Goal: Information Seeking & Learning: Learn about a topic

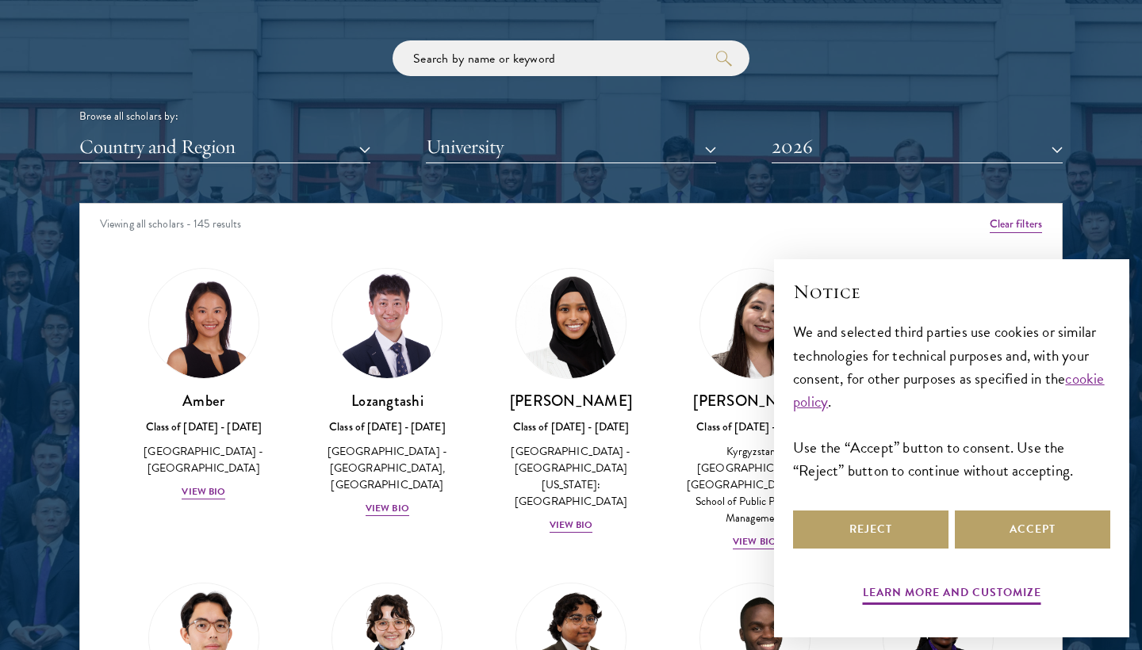
scroll to position [1904, 0]
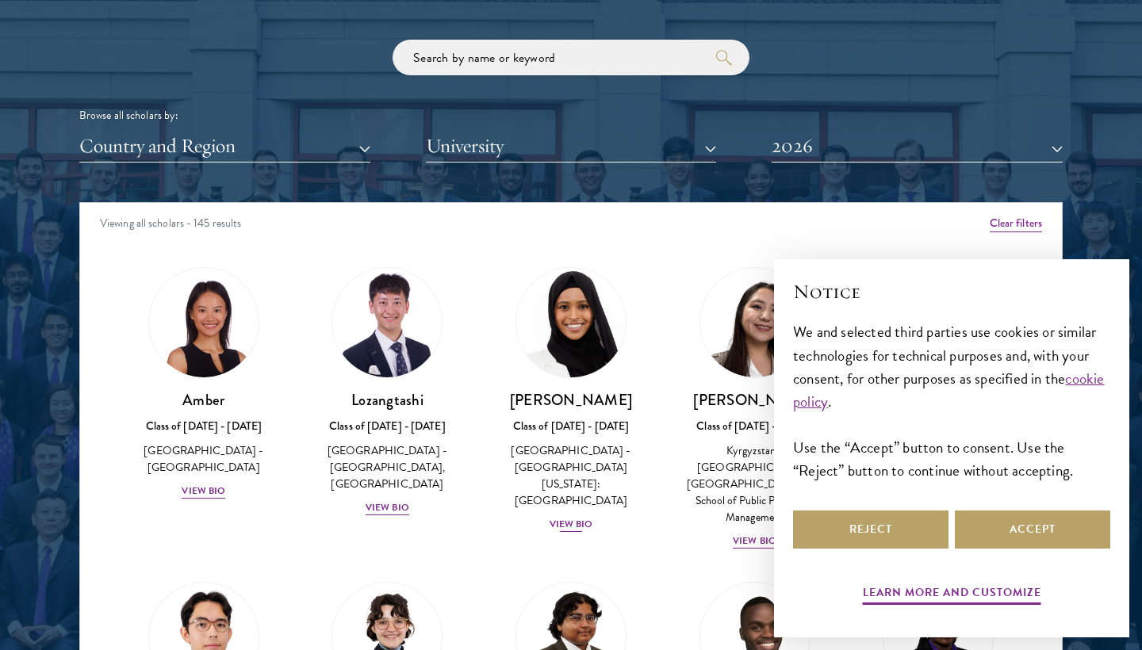
click at [558, 517] on div "View Bio" at bounding box center [572, 524] width 44 height 15
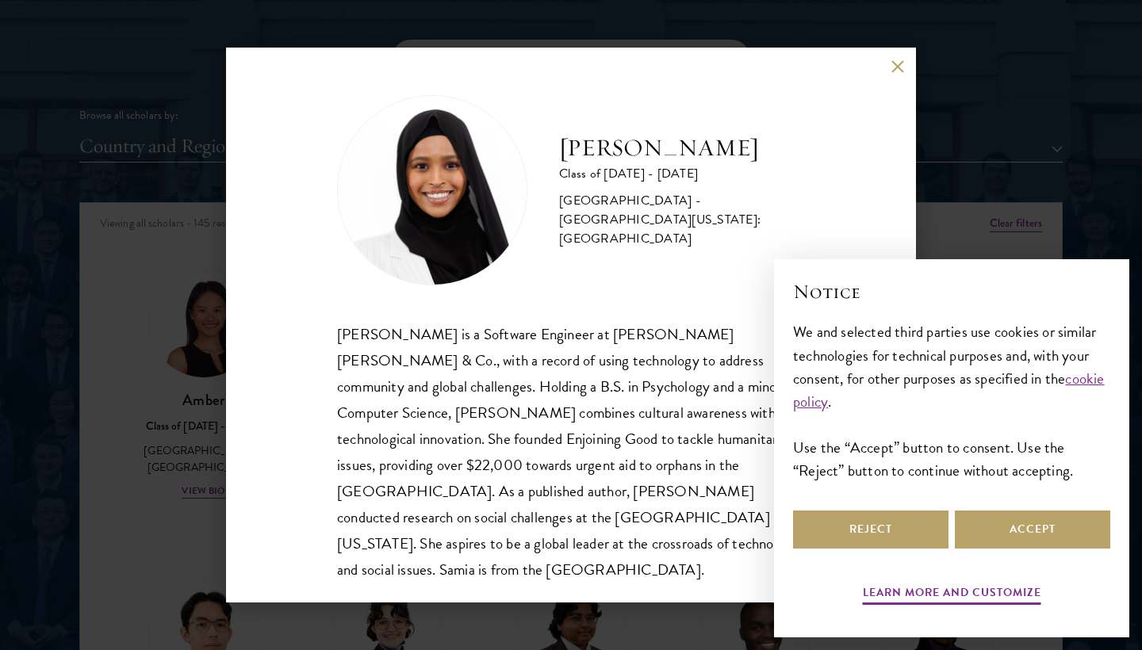
click at [345, 612] on div "[PERSON_NAME] Class of [DATE] - [DATE] [GEOGRAPHIC_DATA] - [GEOGRAPHIC_DATA][US…" at bounding box center [571, 325] width 1142 height 650
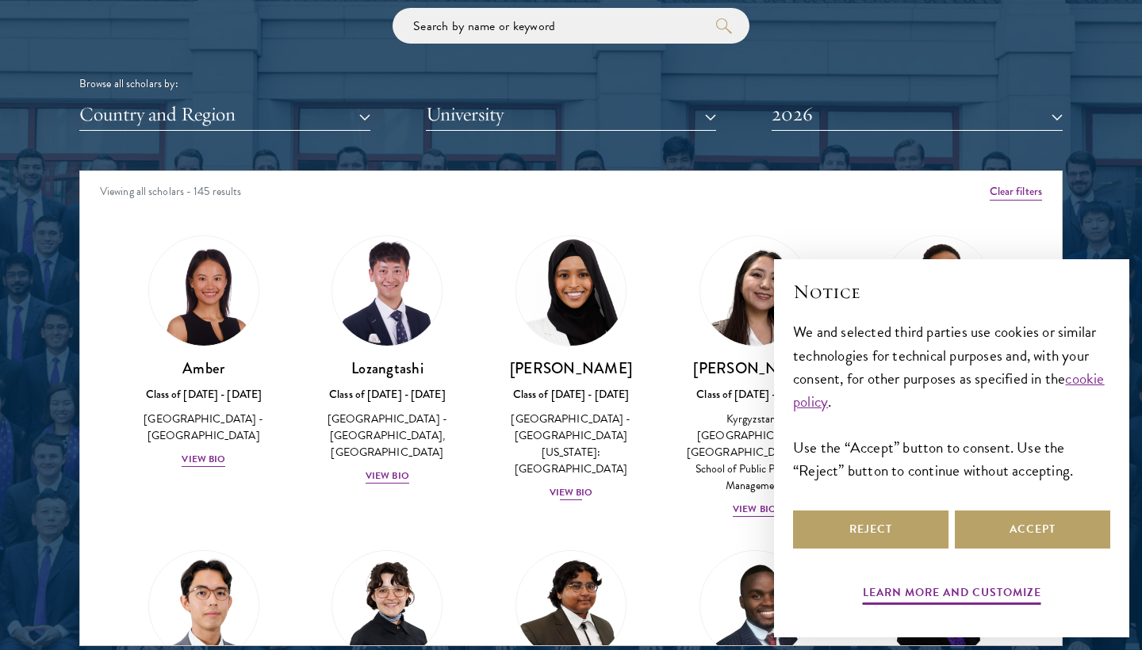
scroll to position [1967, 0]
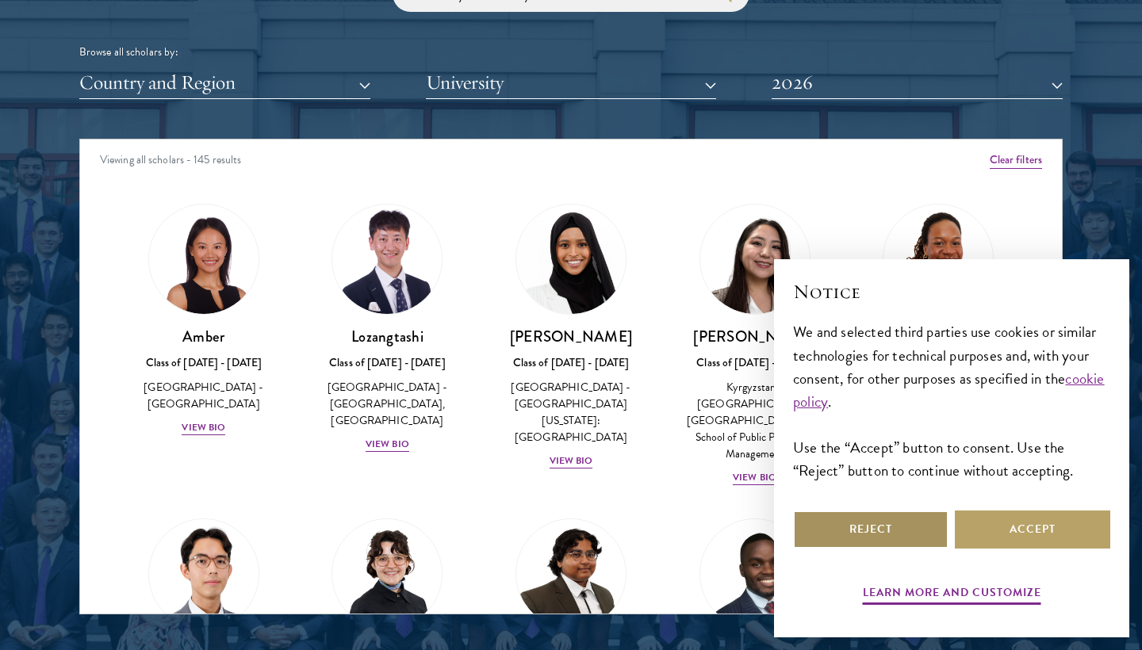
click at [882, 524] on button "Reject" at bounding box center [870, 530] width 155 height 38
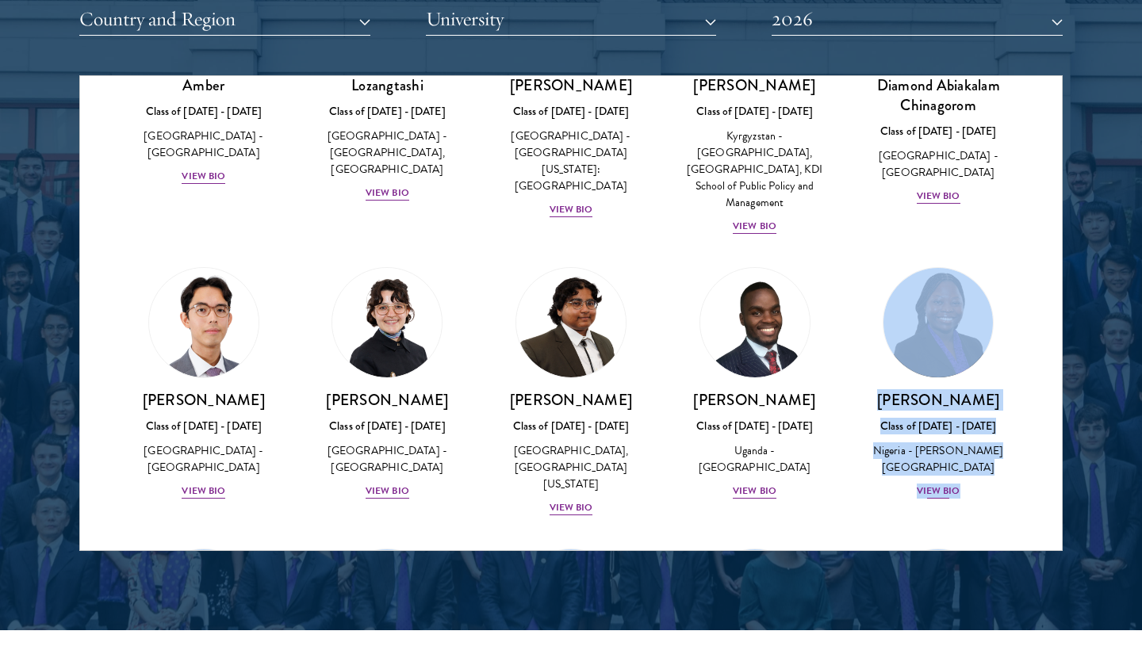
scroll to position [192, 0]
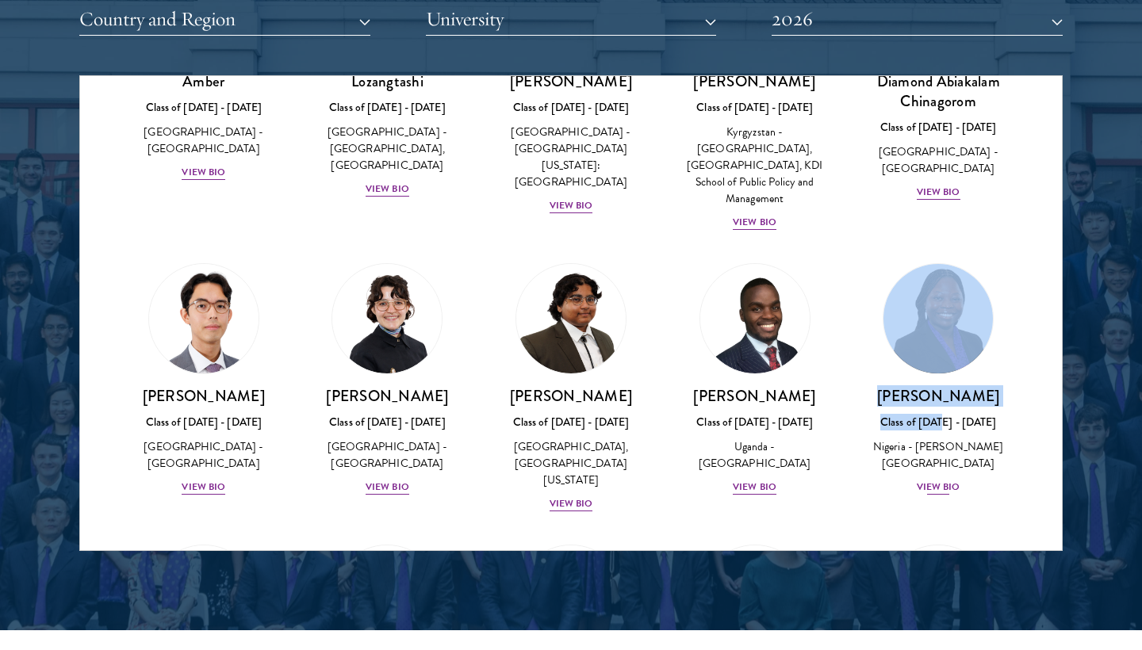
drag, startPoint x: 1029, startPoint y: 420, endPoint x: 947, endPoint y: 388, distance: 87.9
click at [949, 391] on div "[PERSON_NAME] Class of [DATE] - [DATE] [GEOGRAPHIC_DATA] - [PERSON_NAME][GEOGRA…" at bounding box center [938, 379] width 184 height 265
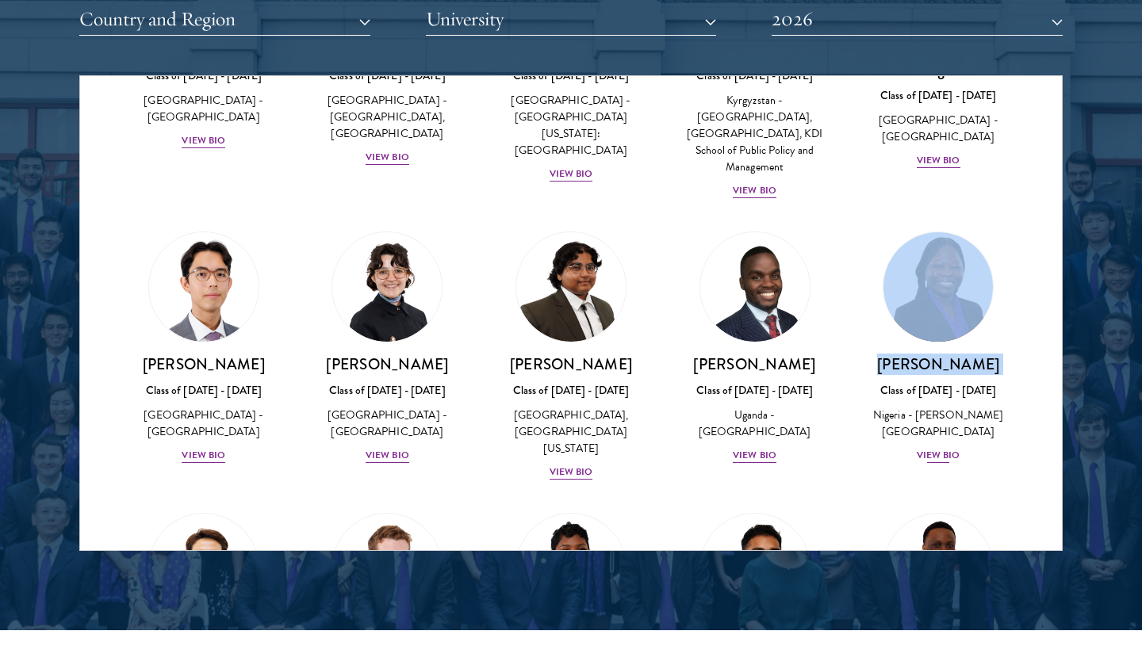
click at [917, 448] on div "View Bio" at bounding box center [939, 455] width 44 height 15
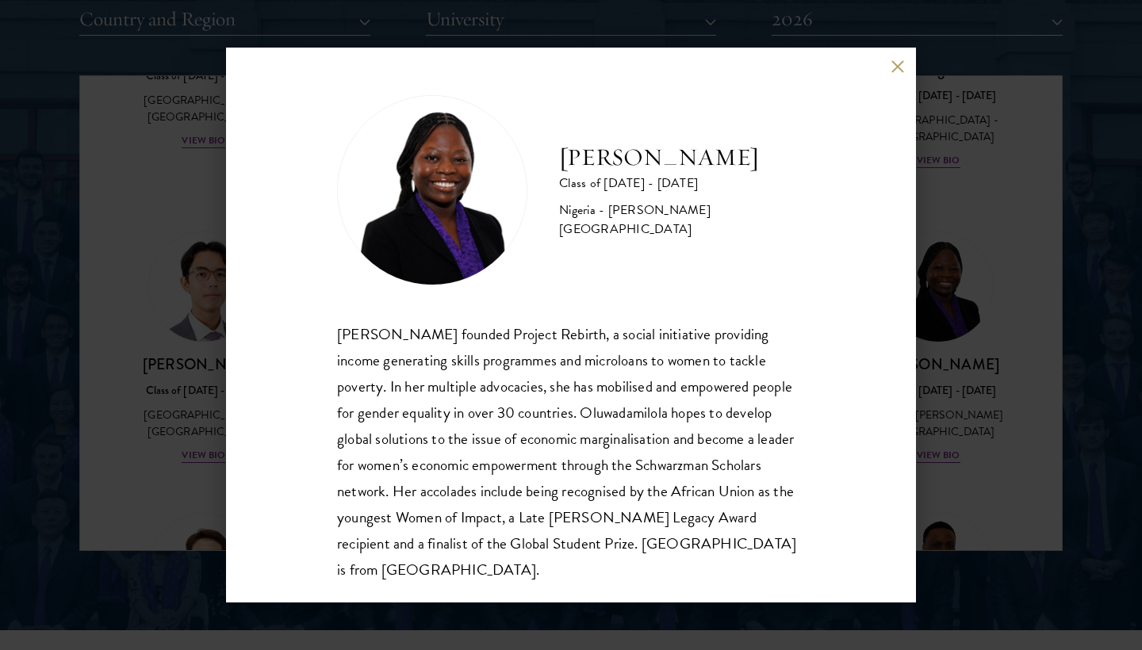
click at [888, 73] on div "[PERSON_NAME] Class of [DATE] - [DATE] [GEOGRAPHIC_DATA] - [PERSON_NAME][GEOGRA…" at bounding box center [571, 325] width 690 height 555
click at [898, 67] on button at bounding box center [897, 65] width 13 height 13
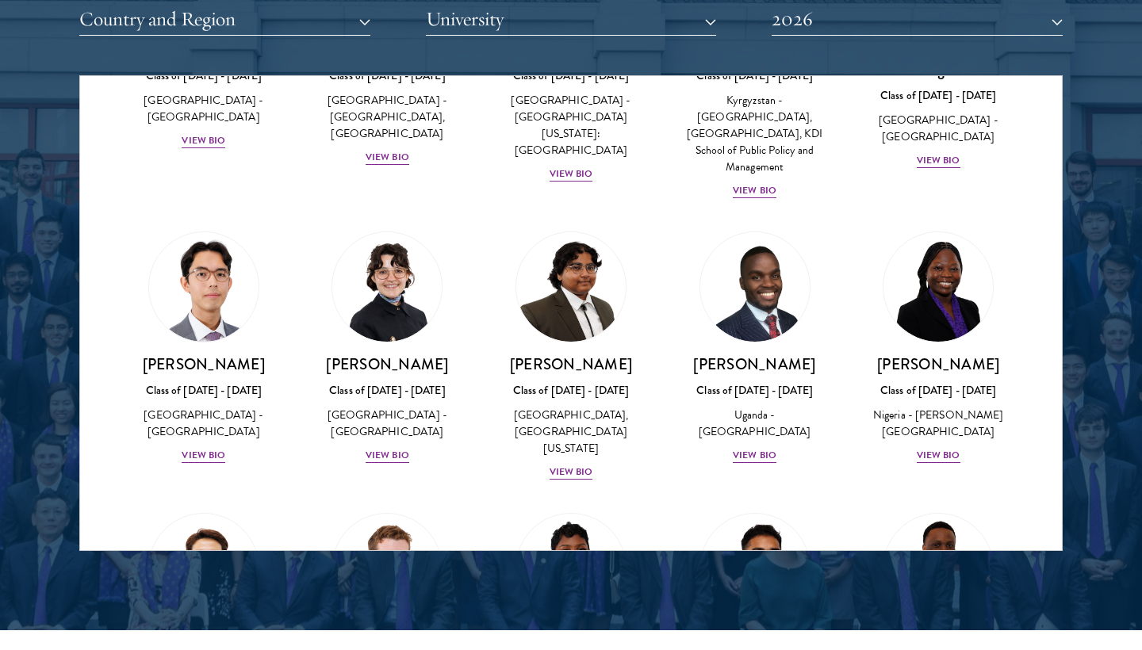
scroll to position [2062, 0]
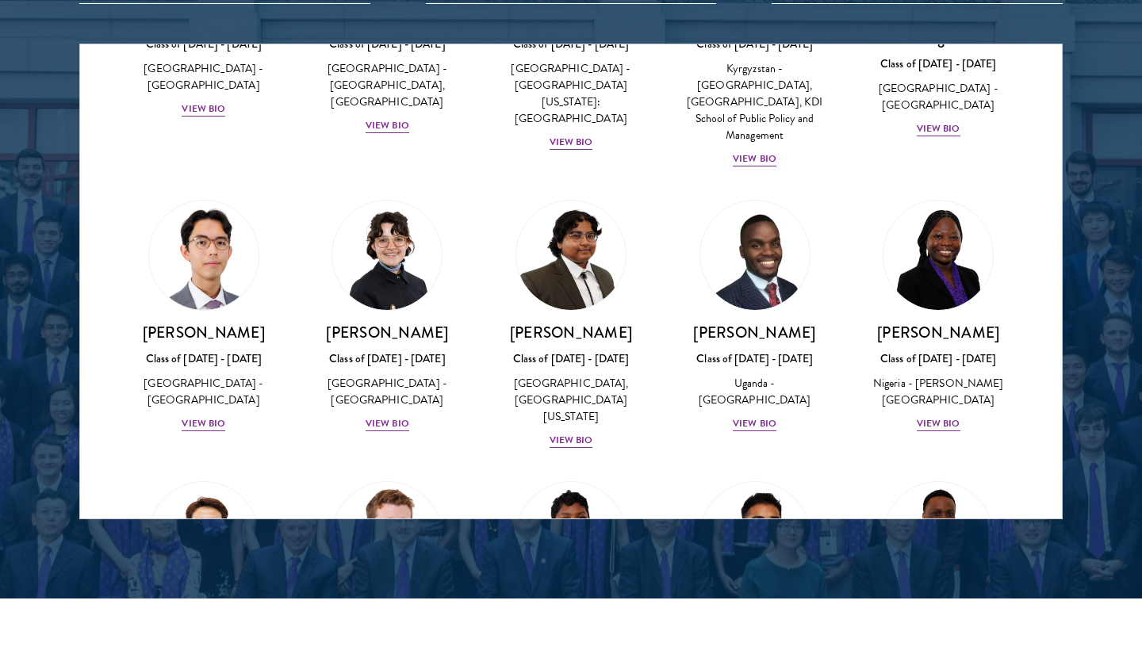
click at [398, 481] on img at bounding box center [387, 537] width 121 height 121
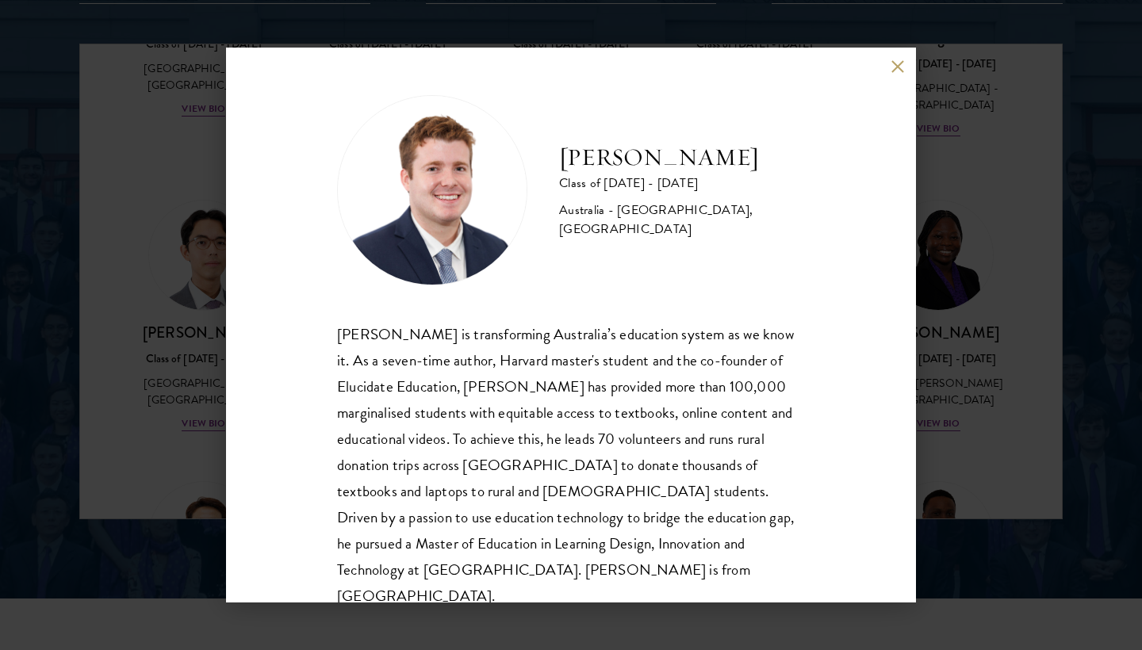
click at [893, 67] on button at bounding box center [897, 65] width 13 height 13
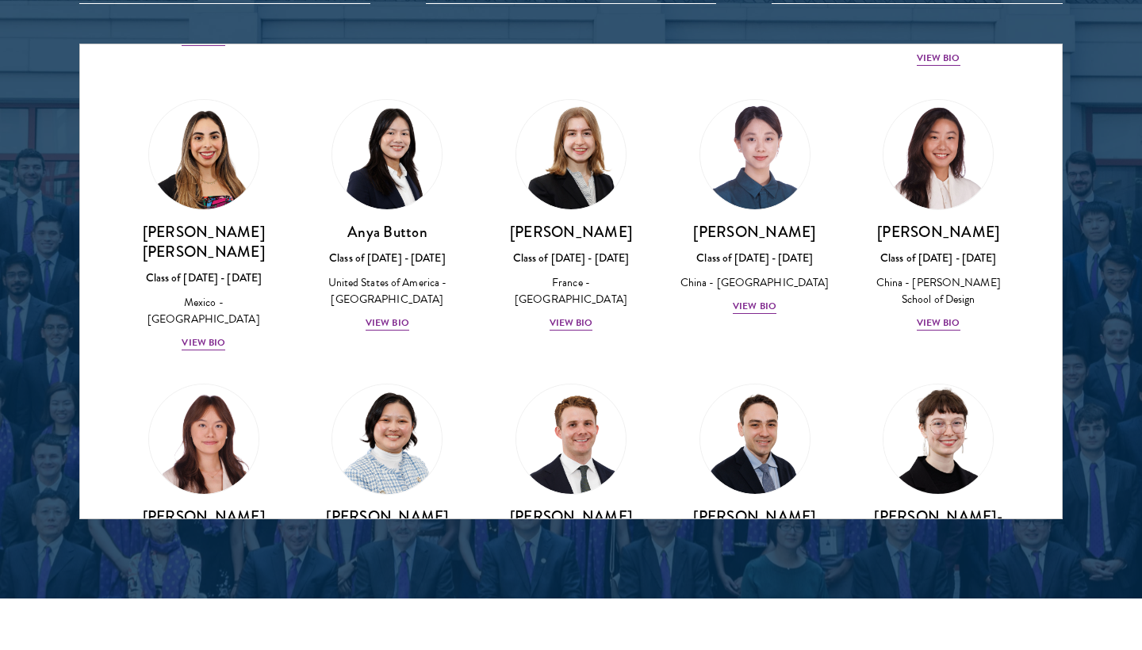
scroll to position [1334, 0]
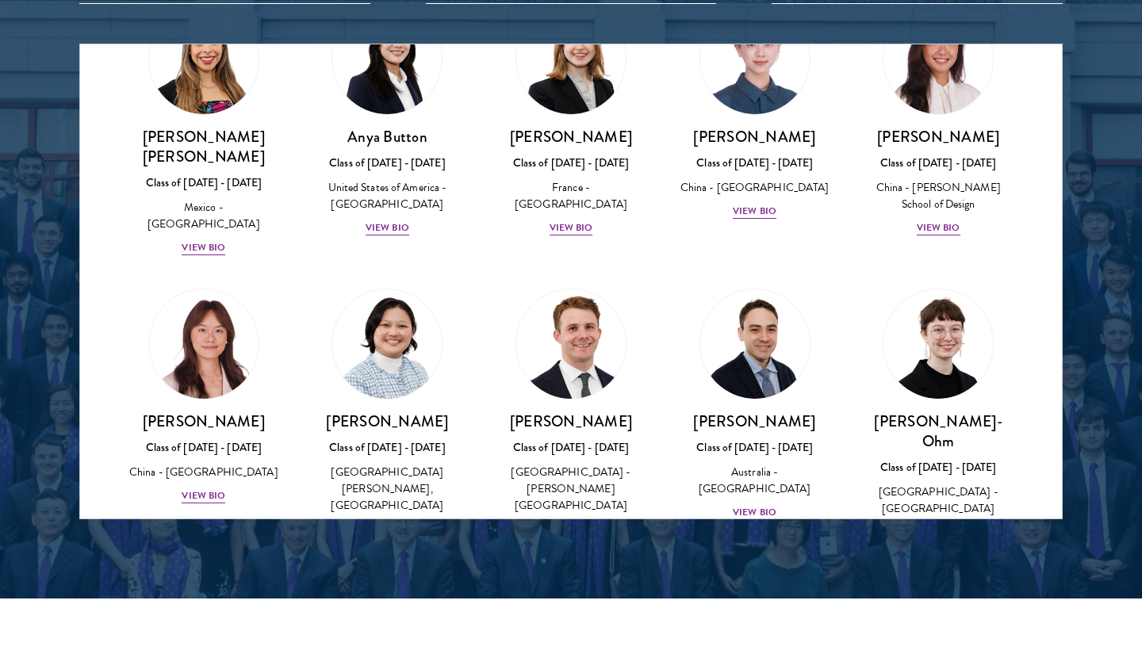
click at [566, 522] on div "View Bio" at bounding box center [572, 529] width 44 height 15
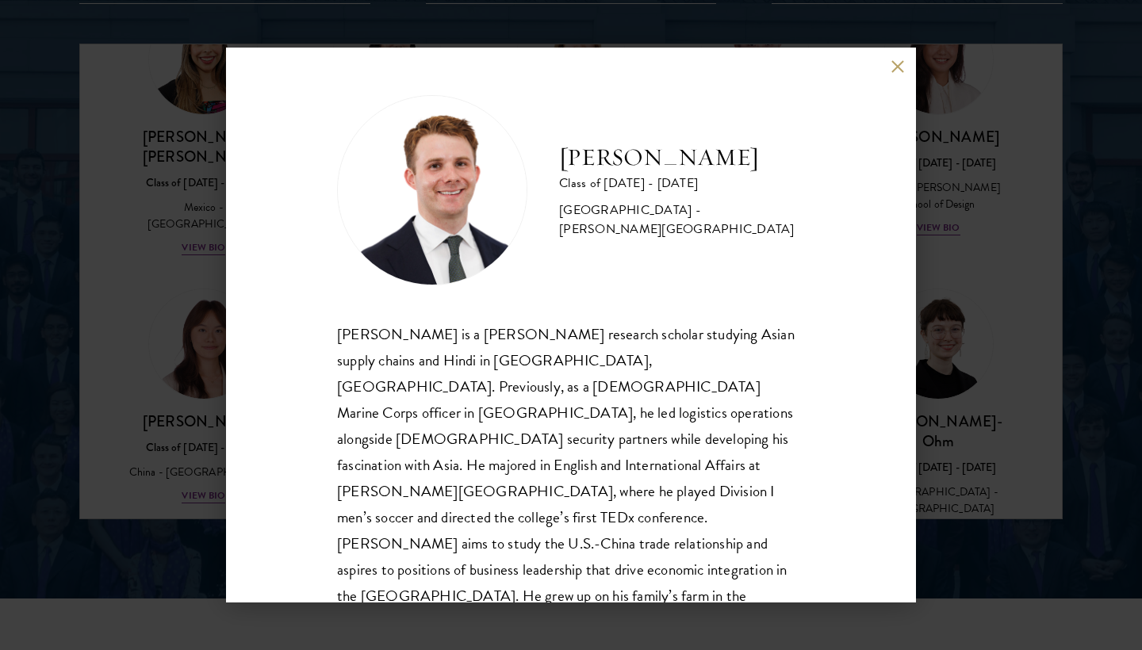
click at [948, 441] on div "[PERSON_NAME] Class of [DATE] - [DATE] [GEOGRAPHIC_DATA] - [PERSON_NAME][GEOGRA…" at bounding box center [571, 325] width 1142 height 650
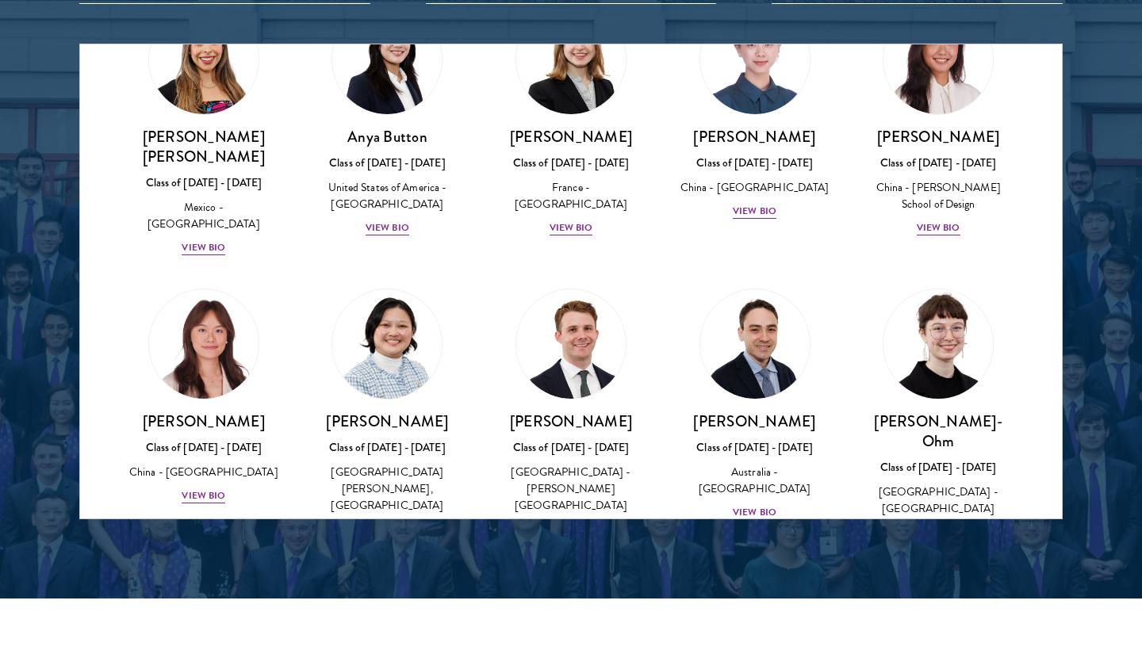
click at [926, 558] on div "View Bio" at bounding box center [939, 565] width 44 height 15
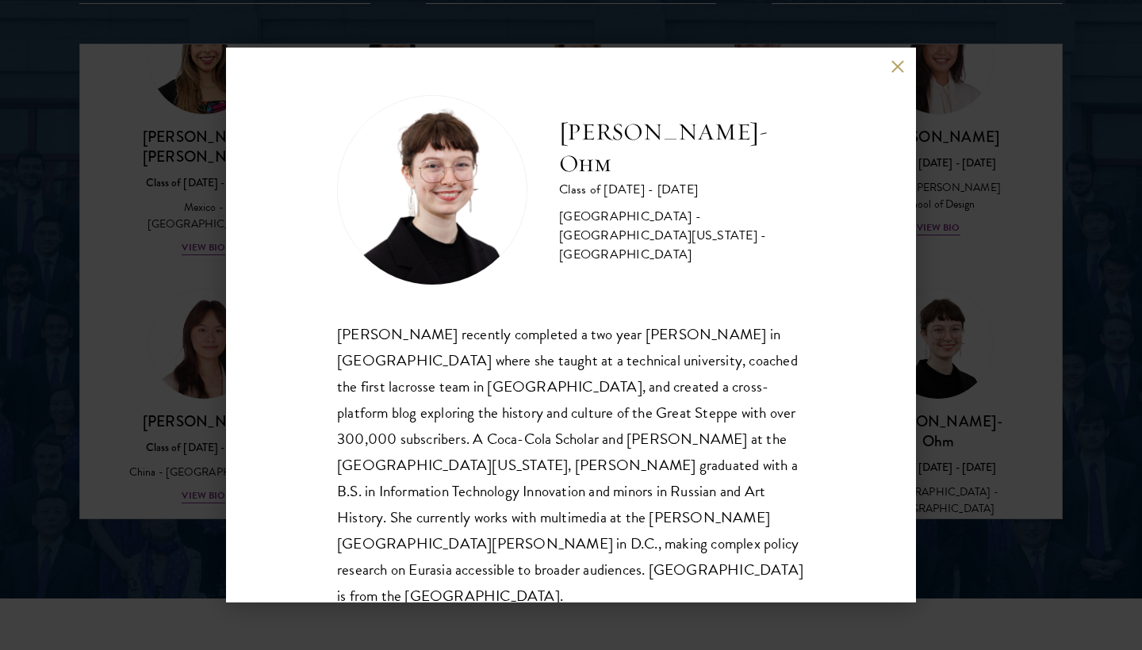
click at [956, 405] on div "[PERSON_NAME]-Ohm Class of [DATE] - [DATE] [GEOGRAPHIC_DATA] - [GEOGRAPHIC_DATA…" at bounding box center [571, 325] width 1142 height 650
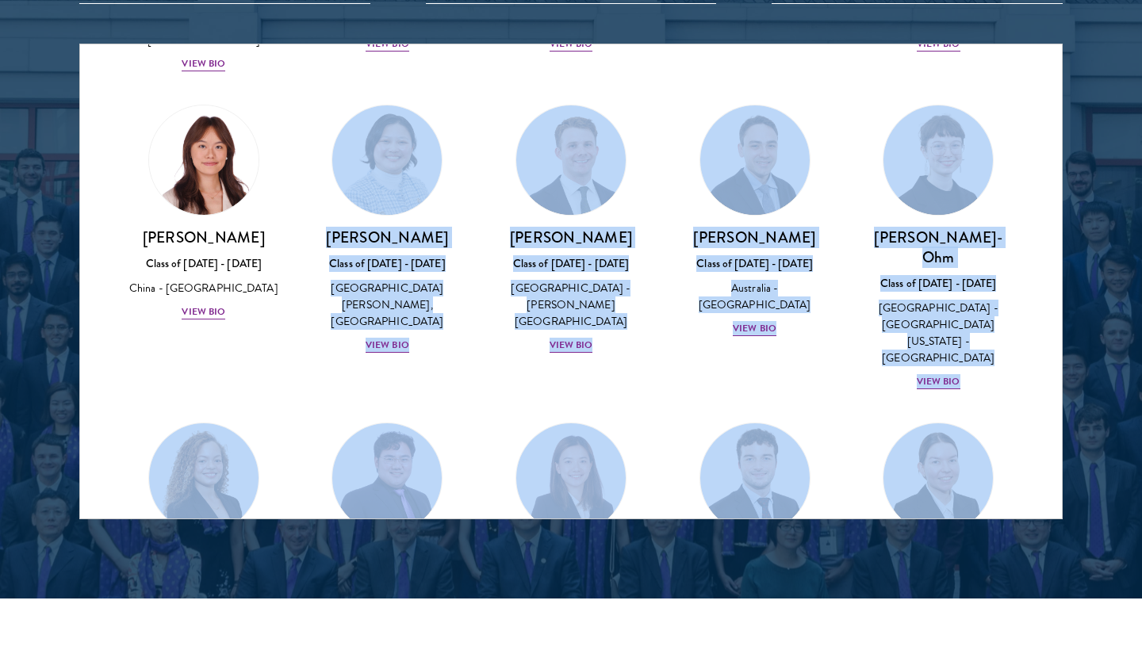
scroll to position [1721, 0]
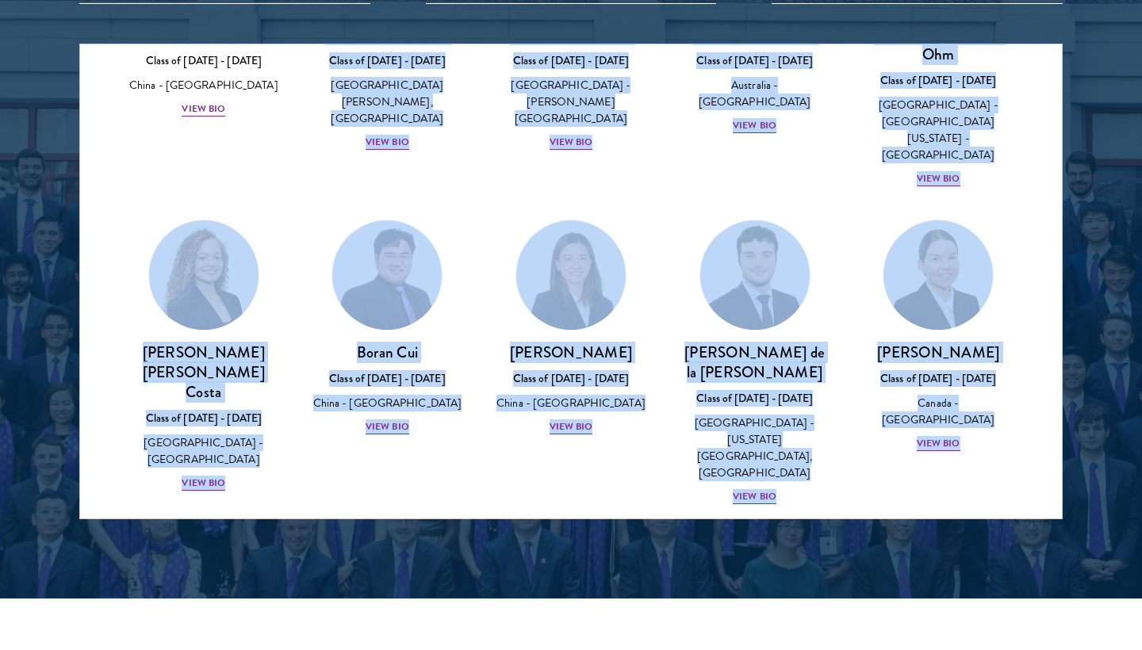
drag, startPoint x: 248, startPoint y: 421, endPoint x: 263, endPoint y: 353, distance: 69.9
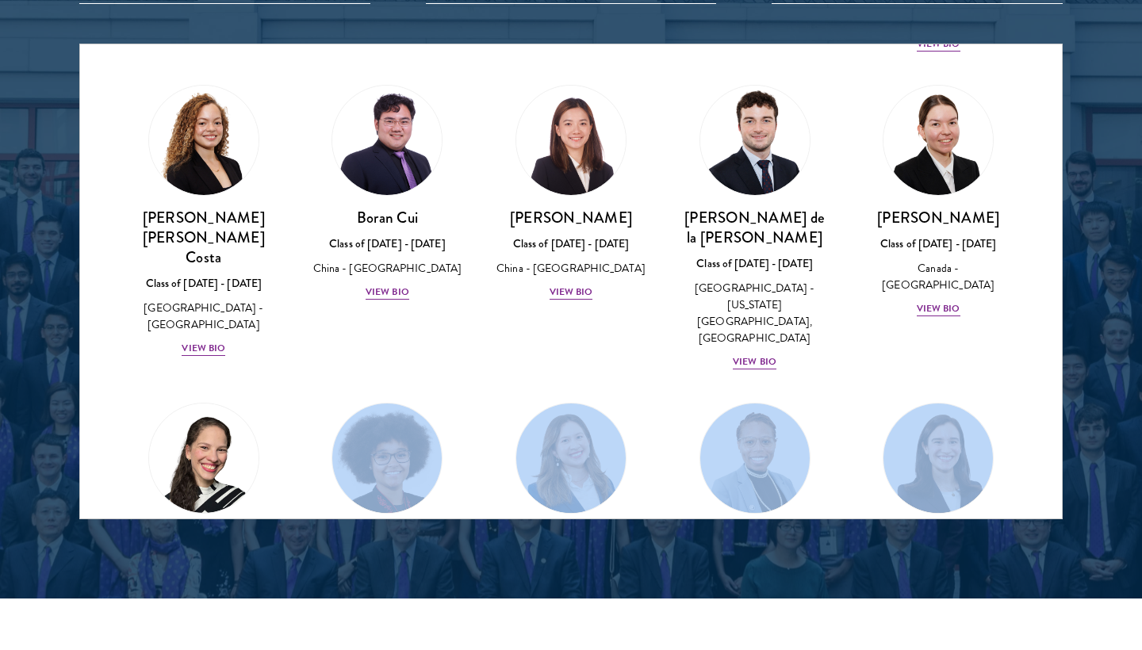
scroll to position [1862, 0]
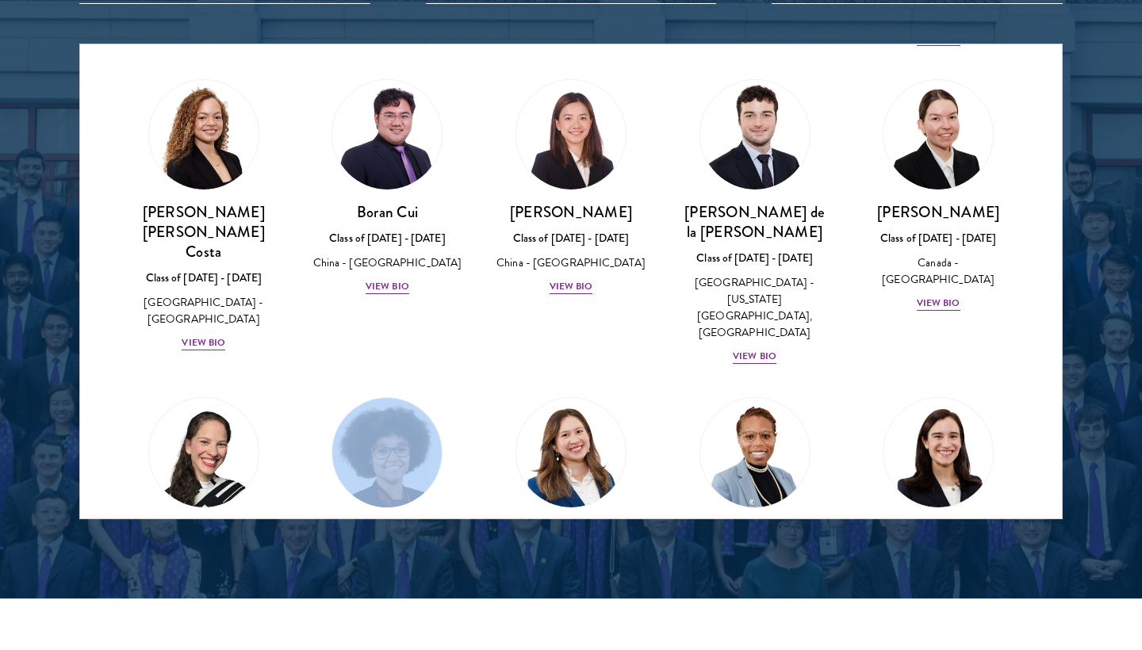
drag, startPoint x: 309, startPoint y: 391, endPoint x: 316, endPoint y: 448, distance: 57.6
click at [316, 448] on div "[PERSON_NAME] Class of [DATE] - [DATE] [GEOGRAPHIC_DATA] - [GEOGRAPHIC_DATA][US…" at bounding box center [388, 523] width 184 height 282
click at [356, 520] on div "[PERSON_NAME] Class of [DATE] - [DATE] [GEOGRAPHIC_DATA] - [GEOGRAPHIC_DATA][US…" at bounding box center [388, 583] width 152 height 127
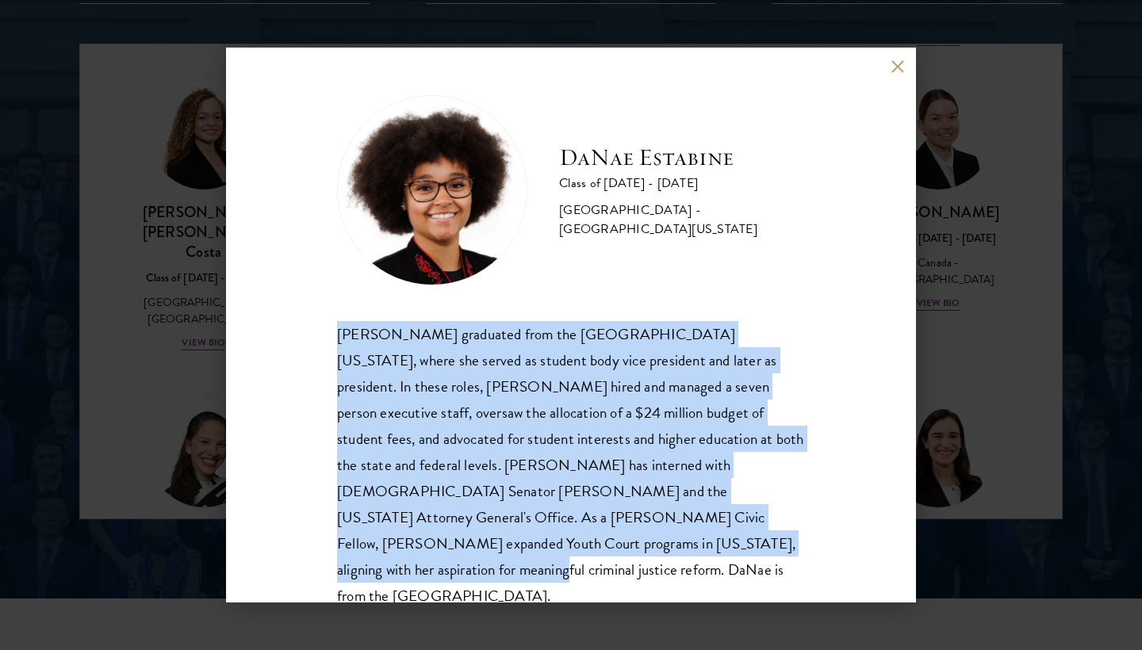
drag, startPoint x: 494, startPoint y: 549, endPoint x: 313, endPoint y: 294, distance: 312.8
click at [312, 294] on div "[PERSON_NAME] Class of [DATE] - [DATE] [GEOGRAPHIC_DATA] - [GEOGRAPHIC_DATA][US…" at bounding box center [571, 325] width 690 height 555
copy div "[PERSON_NAME] graduated from the [GEOGRAPHIC_DATA][US_STATE], where she served …"
